Goal: Information Seeking & Learning: Learn about a topic

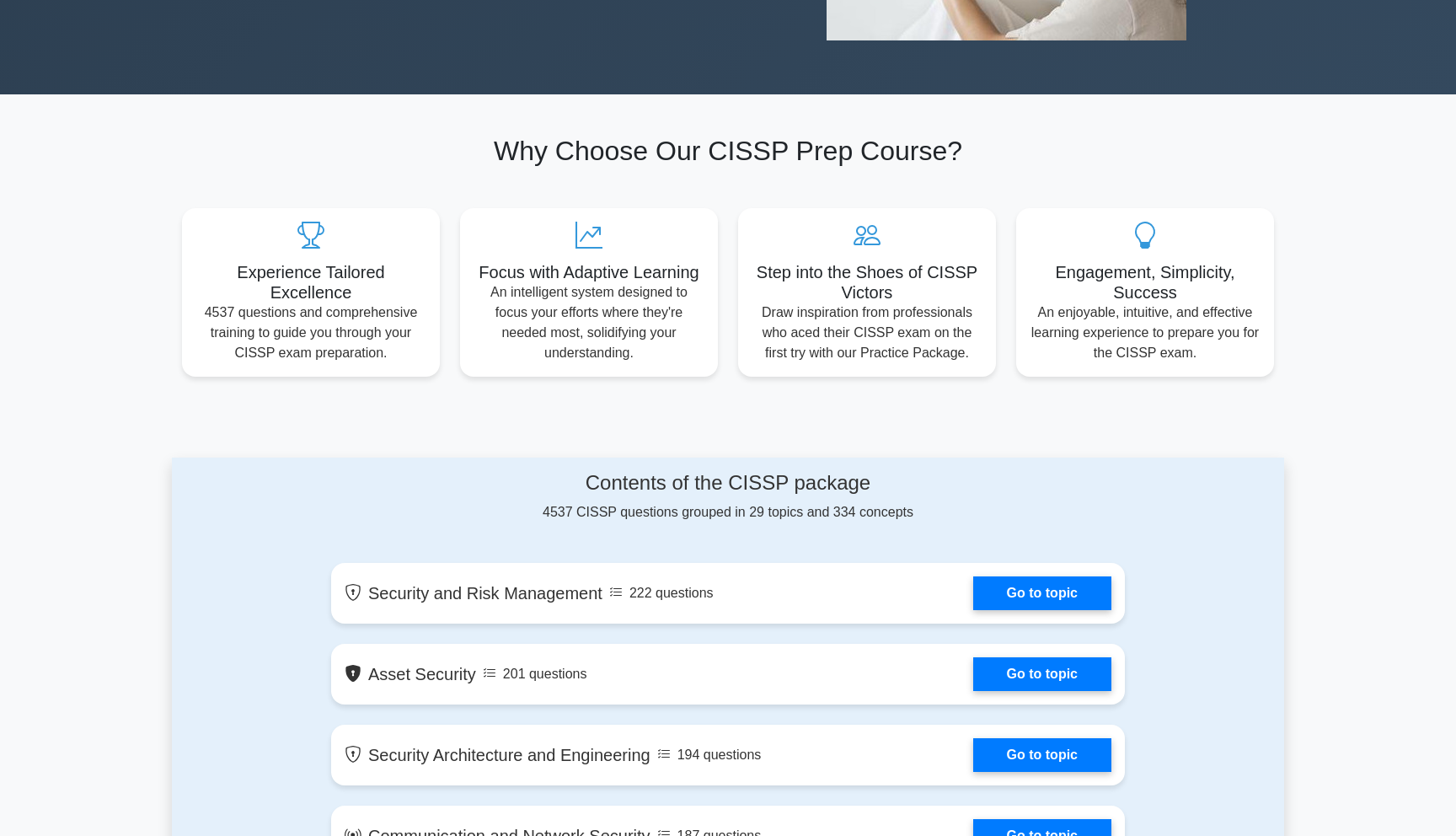
scroll to position [546, 0]
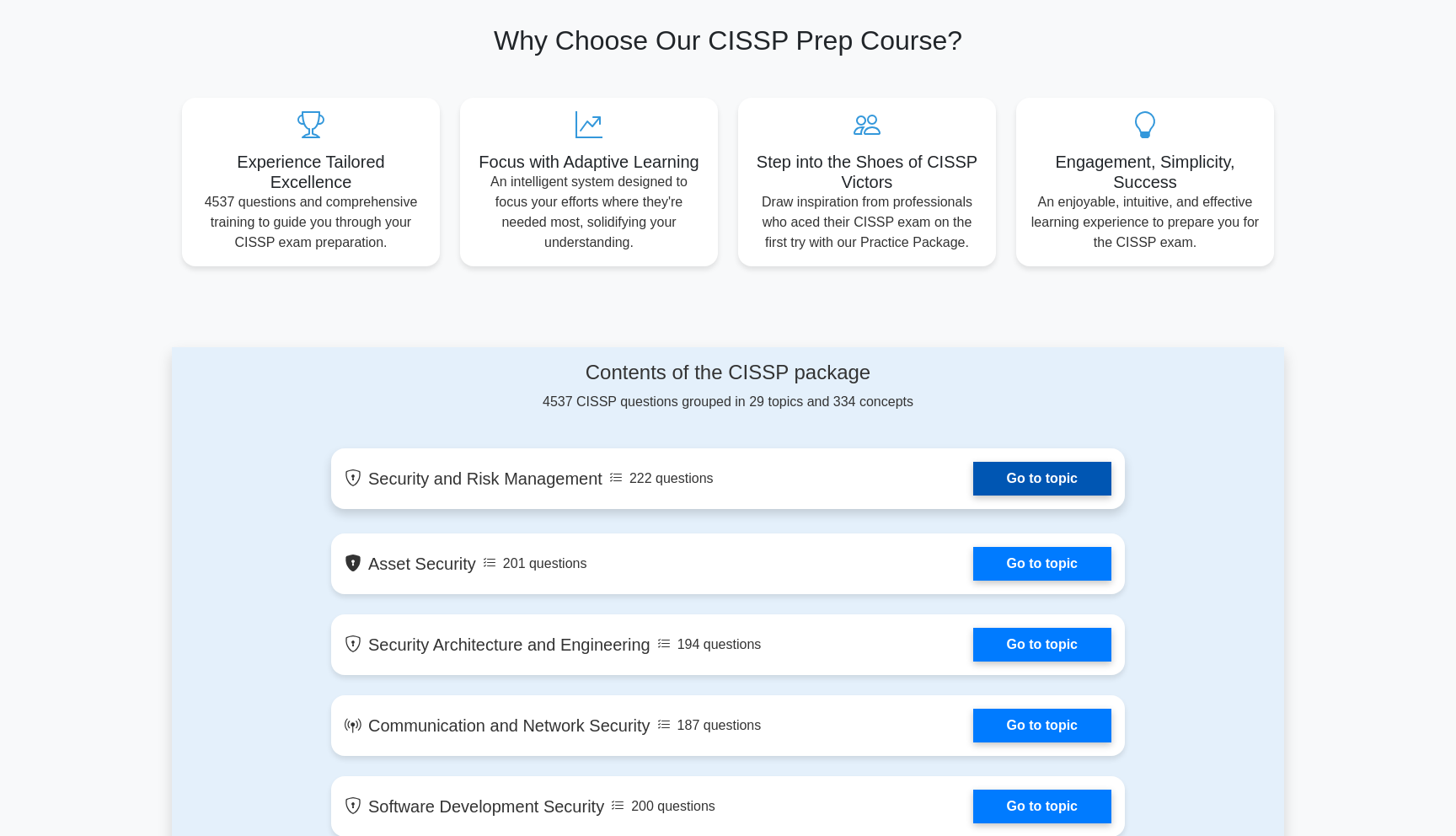
click at [974, 479] on link "Go to topic" at bounding box center [1042, 478] width 138 height 34
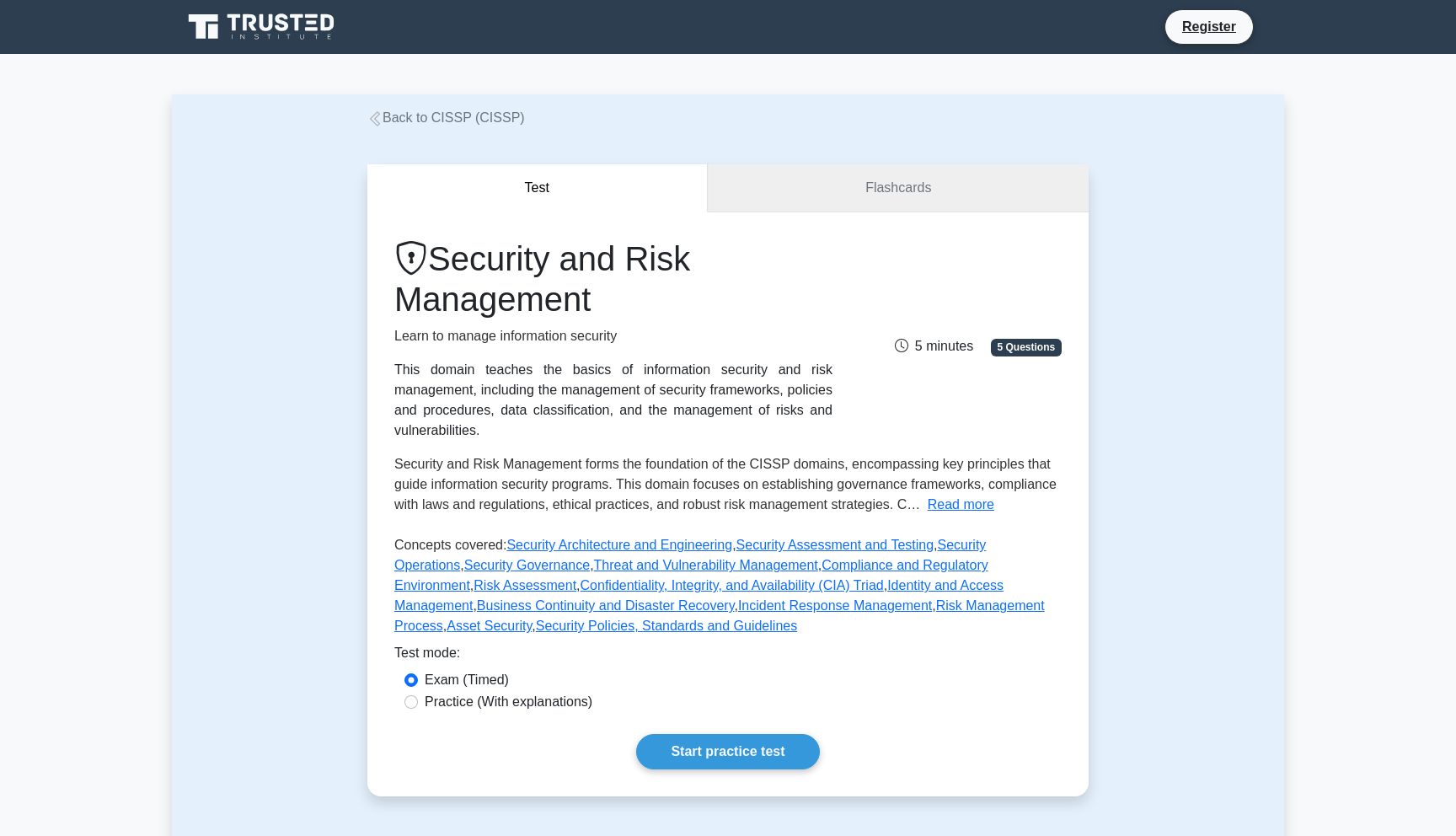
click at [811, 185] on link "Flashcards" at bounding box center [898, 188] width 381 height 48
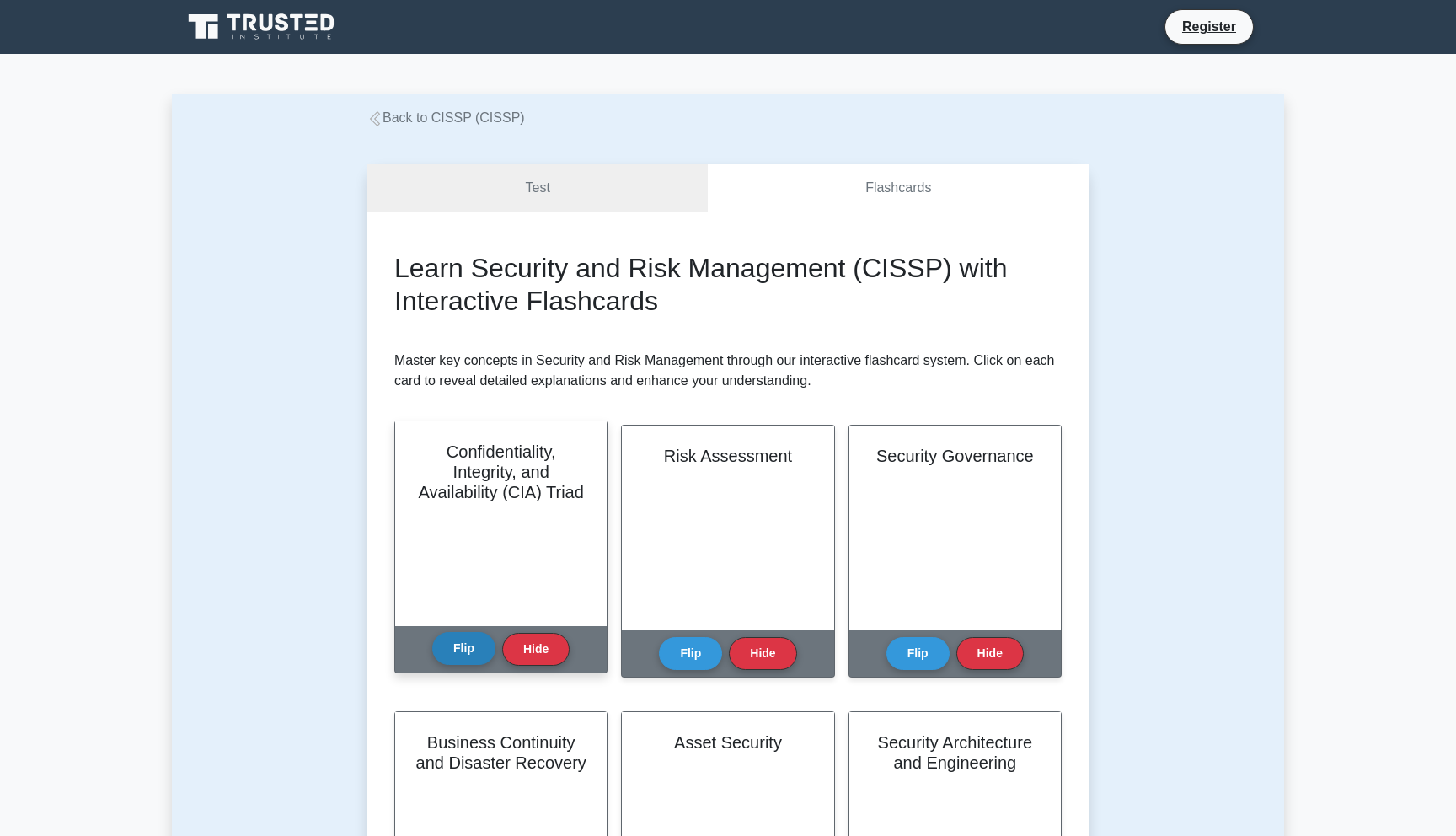
click at [468, 653] on button "Flip" at bounding box center [463, 649] width 63 height 33
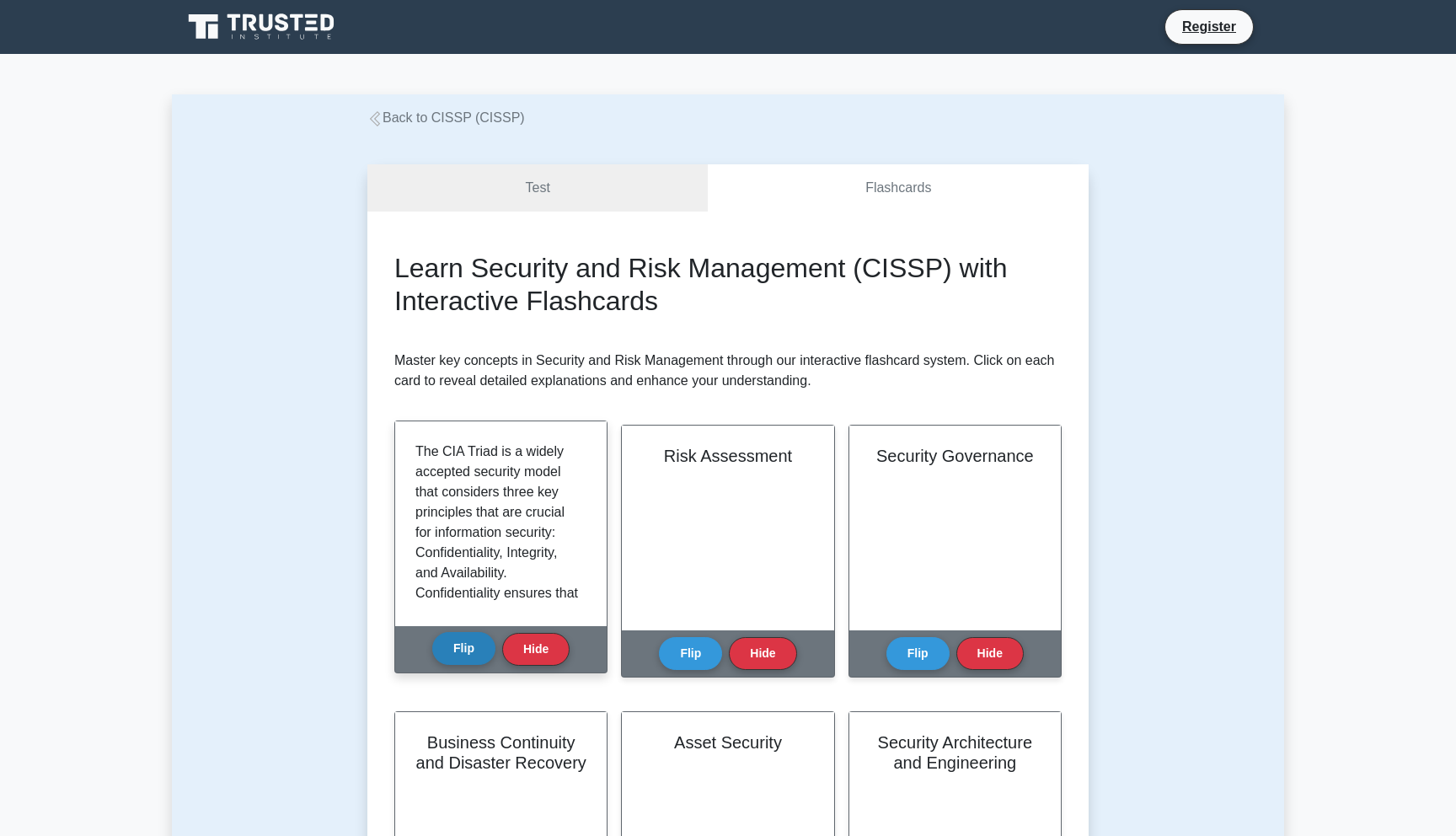
click at [468, 653] on button "Flip" at bounding box center [463, 649] width 63 height 33
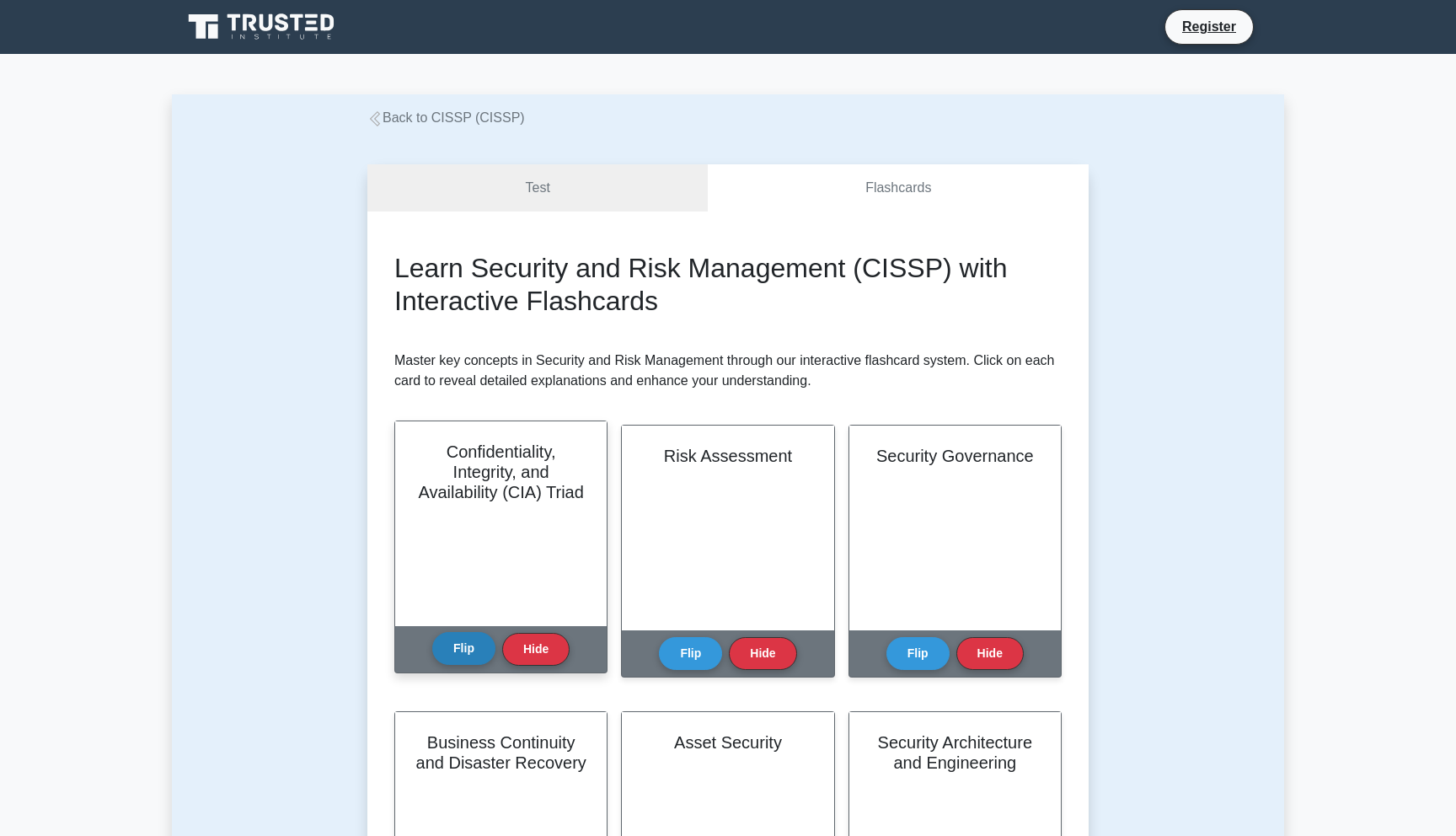
click at [468, 653] on button "Flip" at bounding box center [463, 649] width 63 height 33
